Goal: Information Seeking & Learning: Learn about a topic

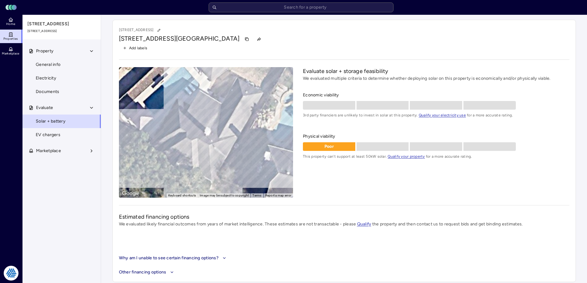
click at [13, 23] on span "Home" at bounding box center [10, 24] width 9 height 4
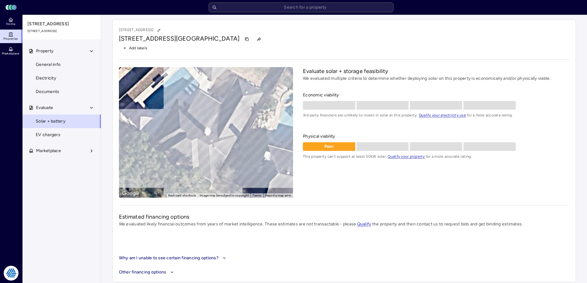
drag, startPoint x: 55, startPoint y: 81, endPoint x: 48, endPoint y: 81, distance: 7.1
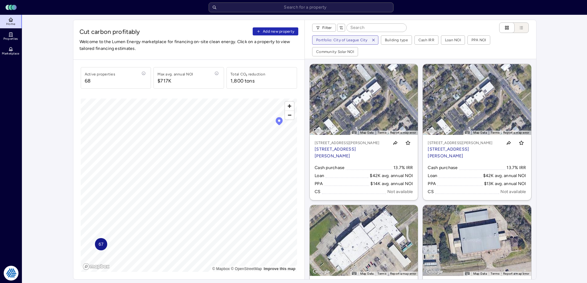
click at [284, 29] on span "Add new property" at bounding box center [278, 31] width 31 height 6
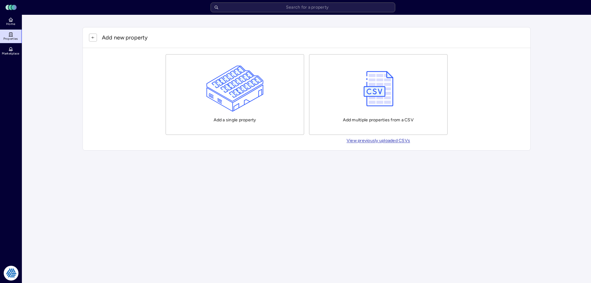
click at [244, 91] on img "button" at bounding box center [235, 89] width 58 height 46
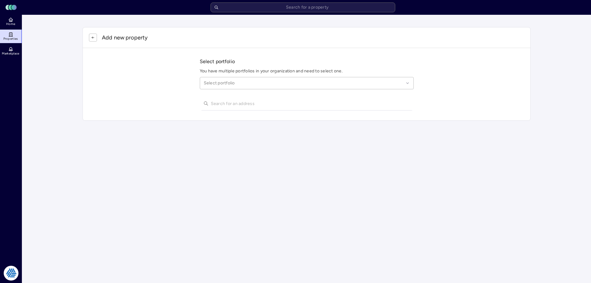
click at [254, 84] on div at bounding box center [304, 83] width 200 height 7
type input "league city"
paste input "2102 1/2 W FM 646 UNT LIFTS"
click at [226, 104] on input "2102 W FM 646 league" at bounding box center [310, 104] width 199 height 14
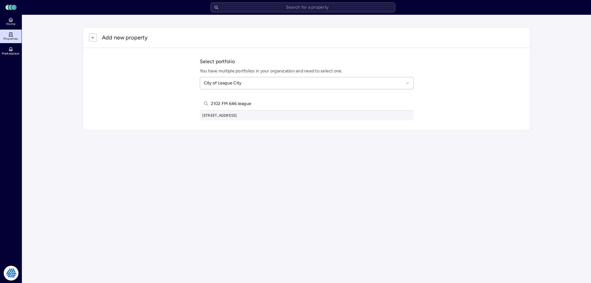
type input "2102 FM 646 league"
click at [247, 117] on div "[STREET_ADDRESS]" at bounding box center [307, 116] width 214 height 10
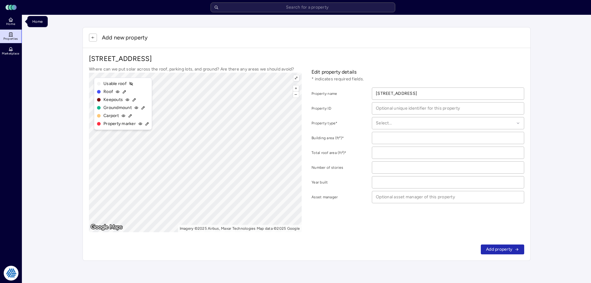
click at [5, 22] on link "Home" at bounding box center [11, 22] width 22 height 14
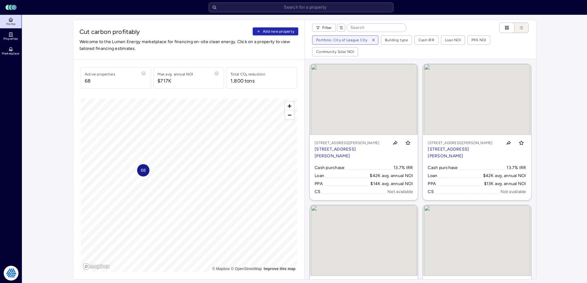
click at [273, 29] on span "Add new property" at bounding box center [278, 31] width 31 height 6
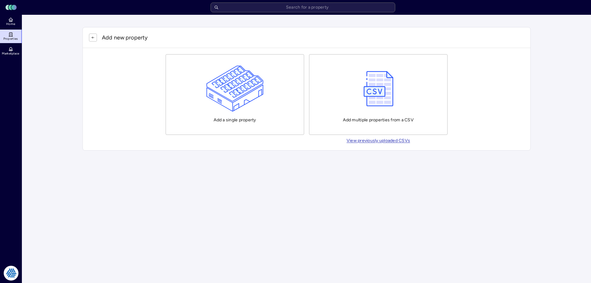
click at [198, 87] on button "Add a single property" at bounding box center [235, 94] width 139 height 81
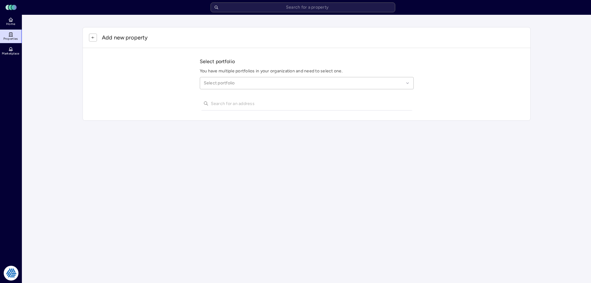
click at [225, 82] on div at bounding box center [304, 83] width 200 height 7
type input "league city"
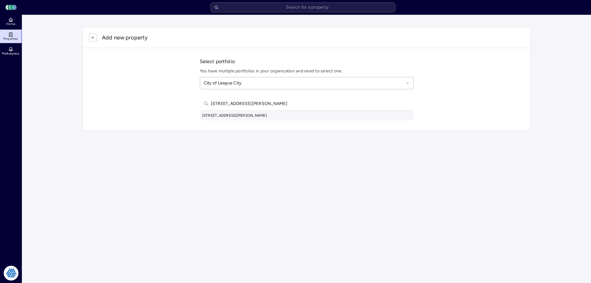
type input "[STREET_ADDRESS][PERSON_NAME]"
click at [256, 116] on div "[STREET_ADDRESS][PERSON_NAME]" at bounding box center [307, 116] width 214 height 10
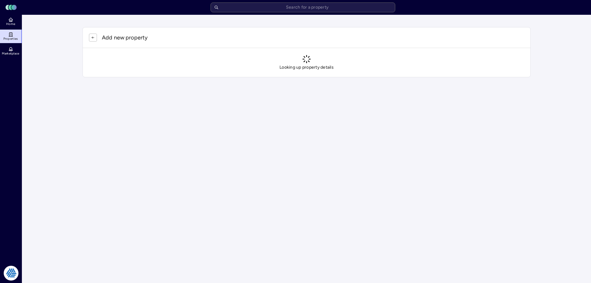
click at [554, 90] on html "Toggle Sidebar Lumen Energy Logo Home Properties Marketplace Tradition Energy […" at bounding box center [295, 45] width 591 height 90
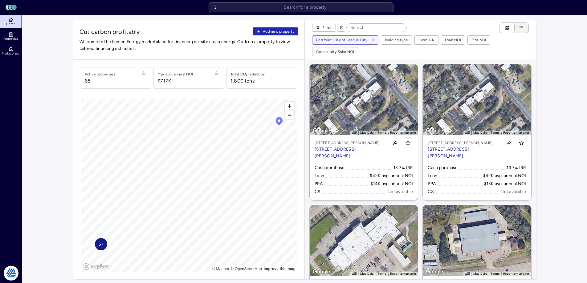
click at [373, 39] on icon "button" at bounding box center [373, 40] width 4 height 4
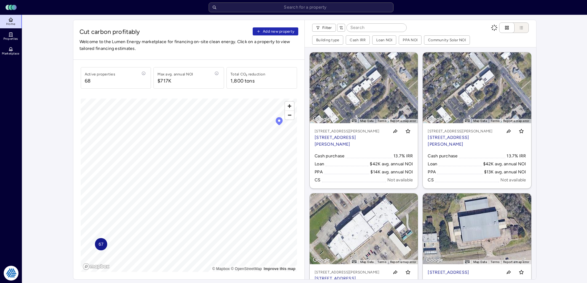
click at [434, 25] on div "Filter" at bounding box center [420, 27] width 217 height 10
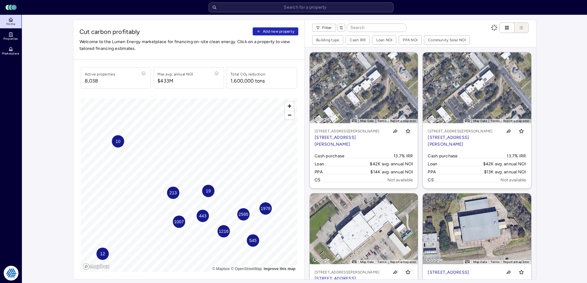
click at [368, 27] on input at bounding box center [377, 28] width 60 height 8
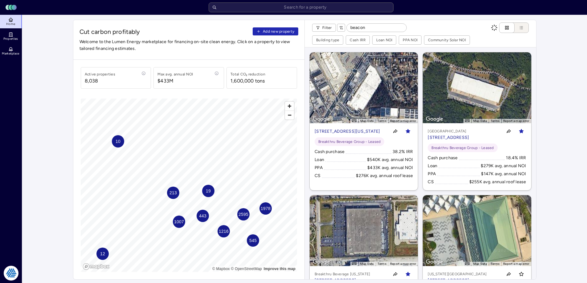
click at [367, 29] on input "beacon" at bounding box center [377, 28] width 60 height 8
click at [370, 29] on input "beacon" at bounding box center [377, 28] width 60 height 8
type input "beacon"
click at [340, 26] on icon "button" at bounding box center [341, 27] width 2 height 3
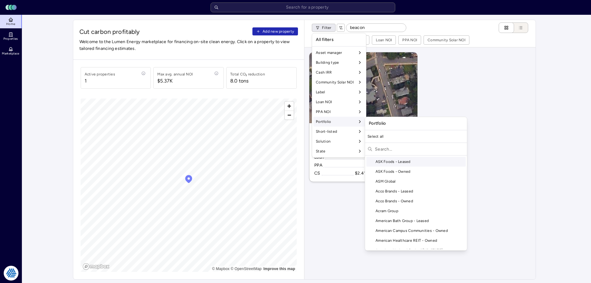
click at [385, 147] on input "text" at bounding box center [420, 149] width 90 height 10
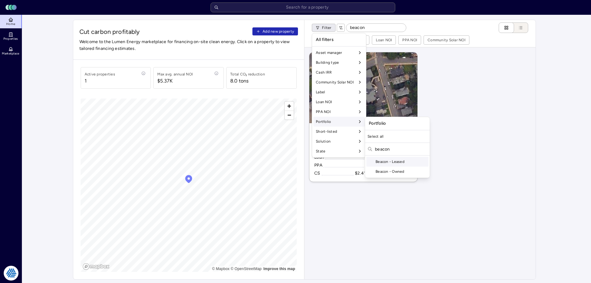
type input "beacon"
click at [397, 161] on div "Beacon - Leased" at bounding box center [398, 162] width 62 height 10
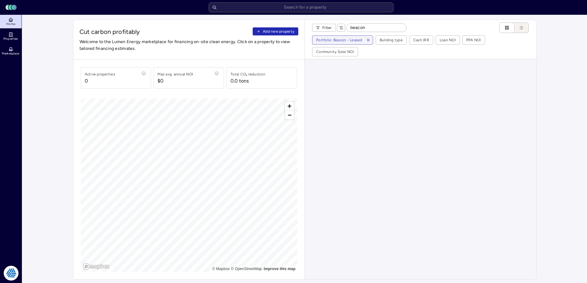
drag, startPoint x: 372, startPoint y: 28, endPoint x: 316, endPoint y: 22, distance: 56.4
click at [316, 22] on div "Filter beacon Portfolio: Beacon - Leased Building type Cash IRR Loan NOI PPA NO…" at bounding box center [420, 39] width 231 height 39
click at [414, 23] on div "Filter" at bounding box center [420, 27] width 217 height 10
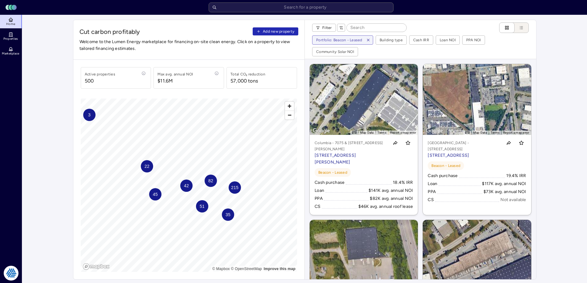
click at [370, 157] on p "7075 Oakland Mills Rd, Columbia, MD 21046" at bounding box center [350, 159] width 72 height 14
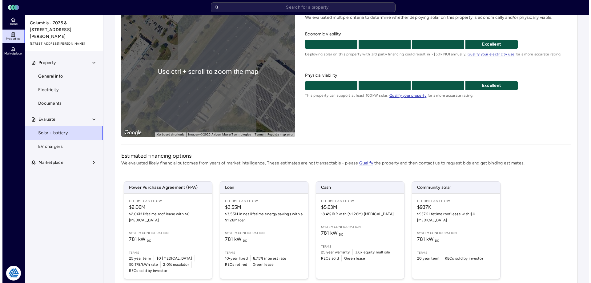
scroll to position [92, 0]
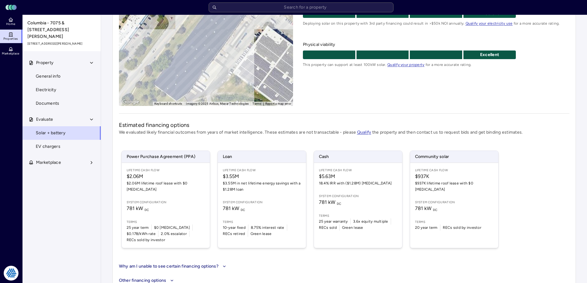
click at [351, 191] on div "Lifetime Cash Flow $5.63M 18.4% IRR with ($1.28M) CapEx System configuration 78…" at bounding box center [358, 205] width 88 height 85
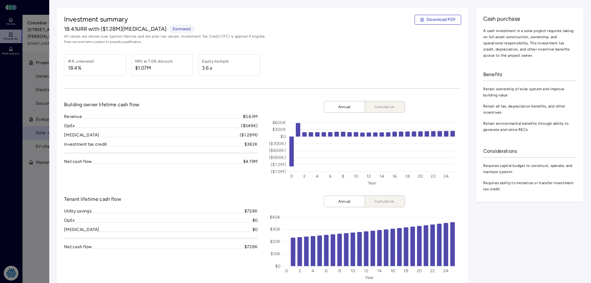
drag, startPoint x: 67, startPoint y: 71, endPoint x: 79, endPoint y: 71, distance: 12.0
click at [67, 71] on div "IRR, unlevered 18.4%" at bounding box center [95, 65] width 62 height 22
drag, startPoint x: 104, startPoint y: 28, endPoint x: 124, endPoint y: 29, distance: 20.7
click at [126, 30] on span "18.4% IRR with ($1.28M) CapEx" at bounding box center [115, 29] width 103 height 8
click at [8, 134] on div at bounding box center [295, 141] width 591 height 283
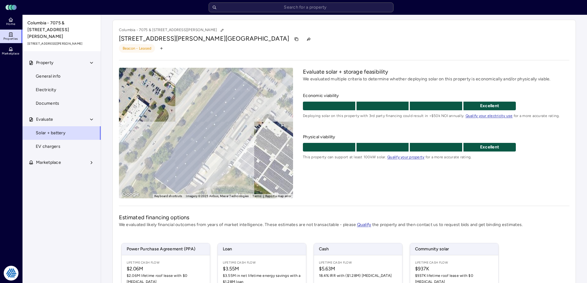
click at [334, 53] on div "Columbia - 7075 & 7077 Oakland Mills Road 7075 Oakland Mills Rd, Columbia, MD 2…" at bounding box center [343, 201] width 463 height 363
drag, startPoint x: 332, startPoint y: 40, endPoint x: 332, endPoint y: 35, distance: 5.2
click at [332, 36] on div "7075 Oakland Mills Rd, Columbia, MD 21046" at bounding box center [344, 39] width 450 height 10
